Goal: Transaction & Acquisition: Purchase product/service

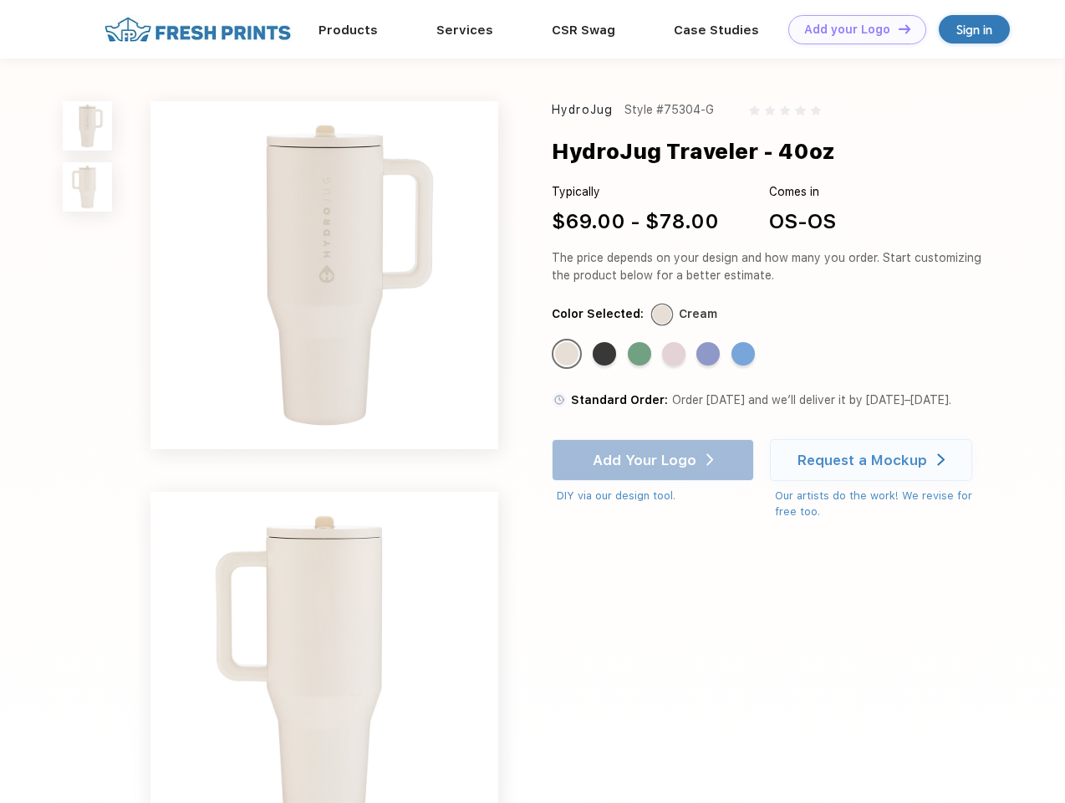
click at [851, 29] on link "Add your Logo Design Tool" at bounding box center [857, 29] width 138 height 29
click at [0, 0] on div "Design Tool" at bounding box center [0, 0] width 0 height 0
click at [897, 28] on link "Add your Logo Design Tool" at bounding box center [857, 29] width 138 height 29
click at [88, 125] on img at bounding box center [87, 125] width 49 height 49
click at [88, 187] on img at bounding box center [87, 186] width 49 height 49
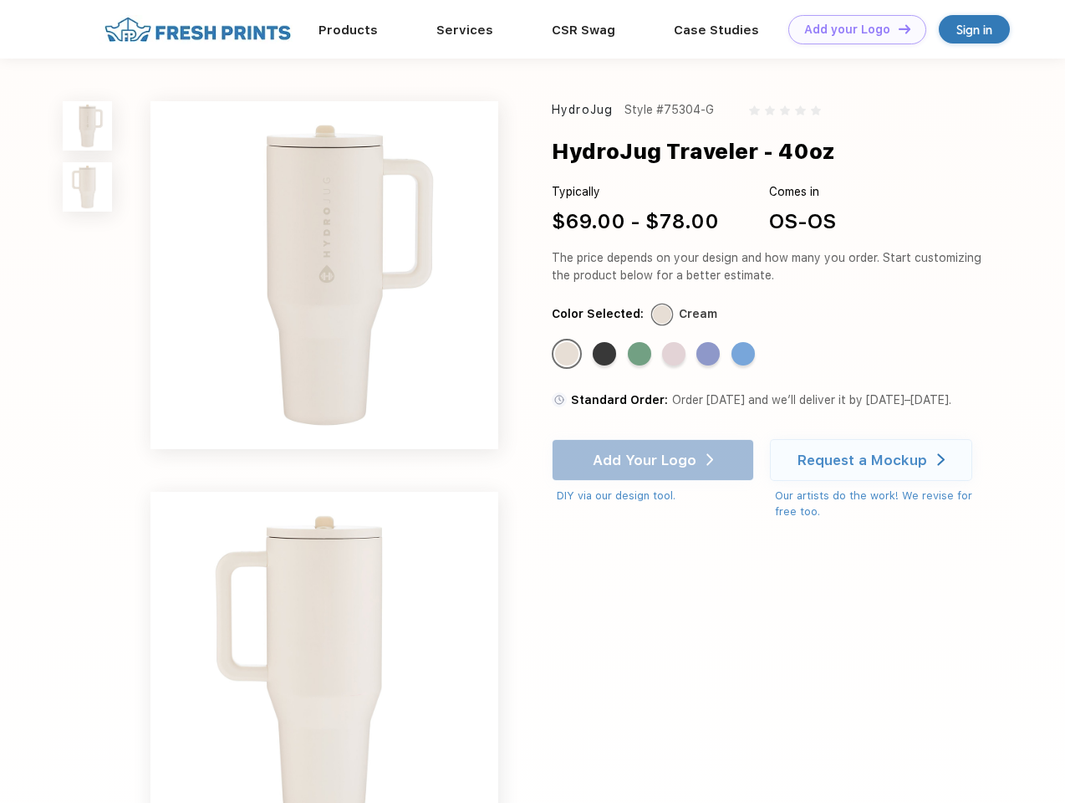
click at [568, 354] on div "Standard Color" at bounding box center [566, 353] width 23 height 23
click at [606, 354] on div "Standard Color" at bounding box center [604, 353] width 23 height 23
click at [641, 354] on div "Standard Color" at bounding box center [639, 353] width 23 height 23
click at [675, 354] on div "Standard Color" at bounding box center [673, 353] width 23 height 23
click at [710, 354] on div "Standard Color" at bounding box center [707, 353] width 23 height 23
